Goal: Information Seeking & Learning: Learn about a topic

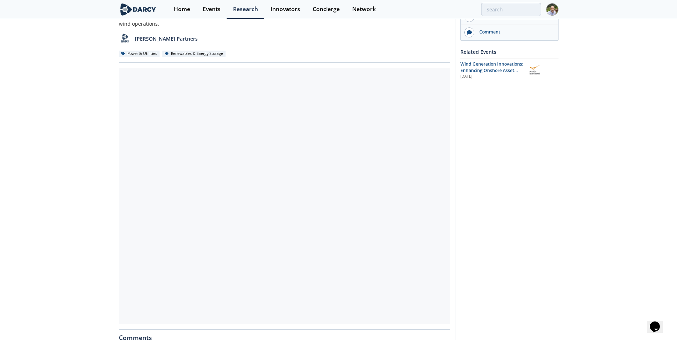
scroll to position [71, 0]
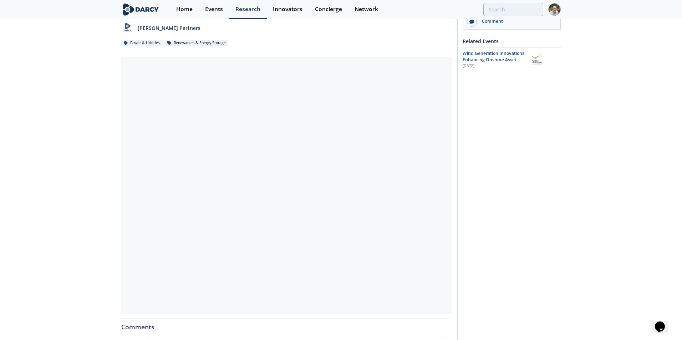
click at [261, 195] on div at bounding box center [286, 185] width 331 height 257
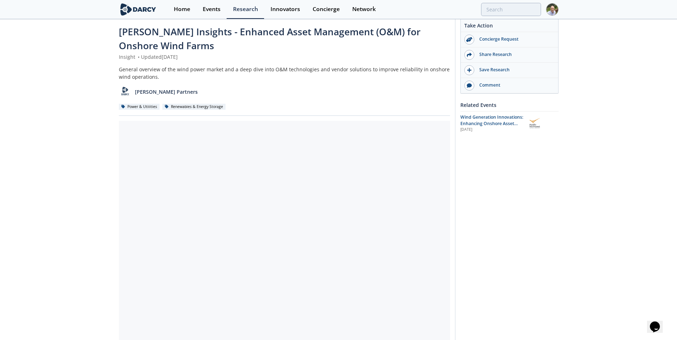
scroll to position [0, 0]
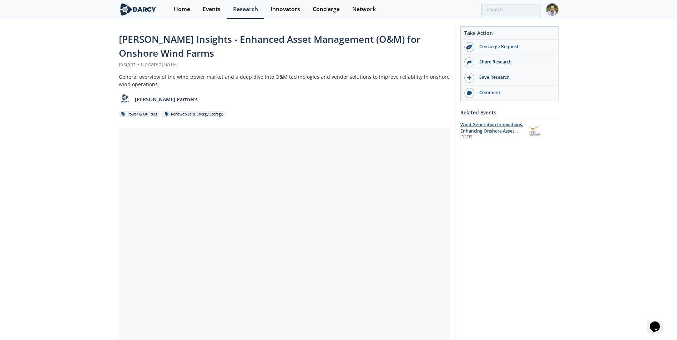
click at [488, 131] on span "Wind Generation Innovations: Enhancing Onshore Asset Performance and Enabling O…" at bounding box center [491, 135] width 63 height 26
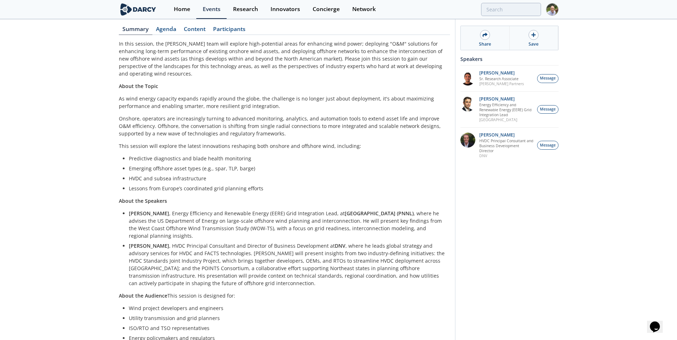
scroll to position [2, 0]
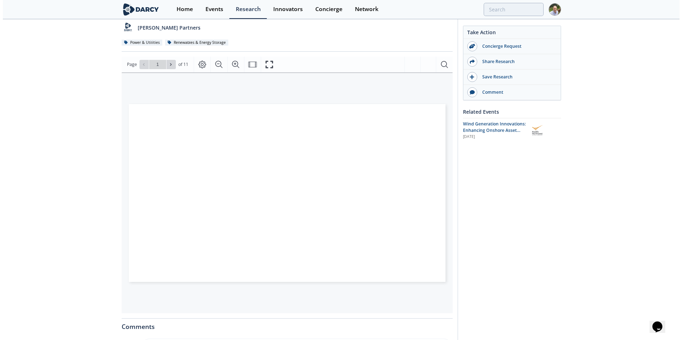
scroll to position [71, 0]
type input "2"
type input "1"
type input "3"
type input "4"
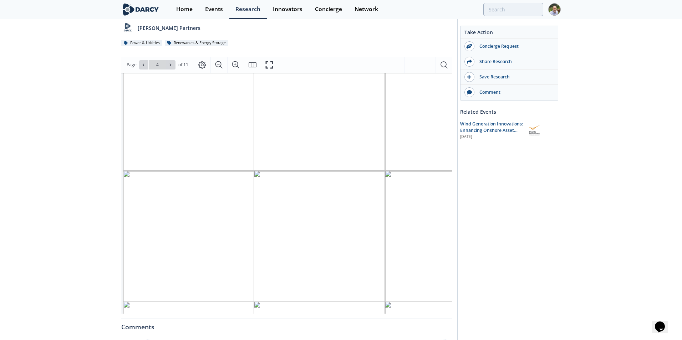
scroll to position [40, 0]
click at [171, 65] on icon at bounding box center [170, 65] width 4 height 4
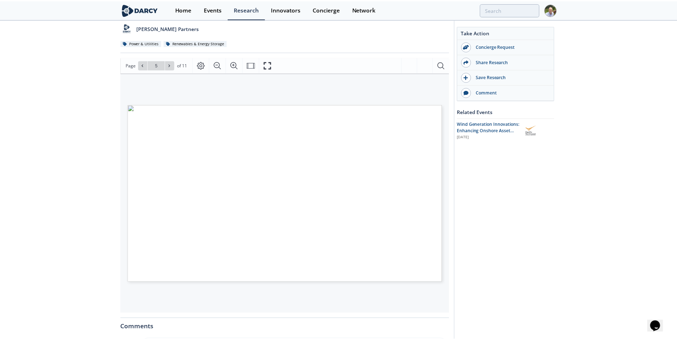
scroll to position [0, 0]
click at [170, 64] on icon at bounding box center [170, 65] width 1 height 2
type input "6"
